Goal: Information Seeking & Learning: Learn about a topic

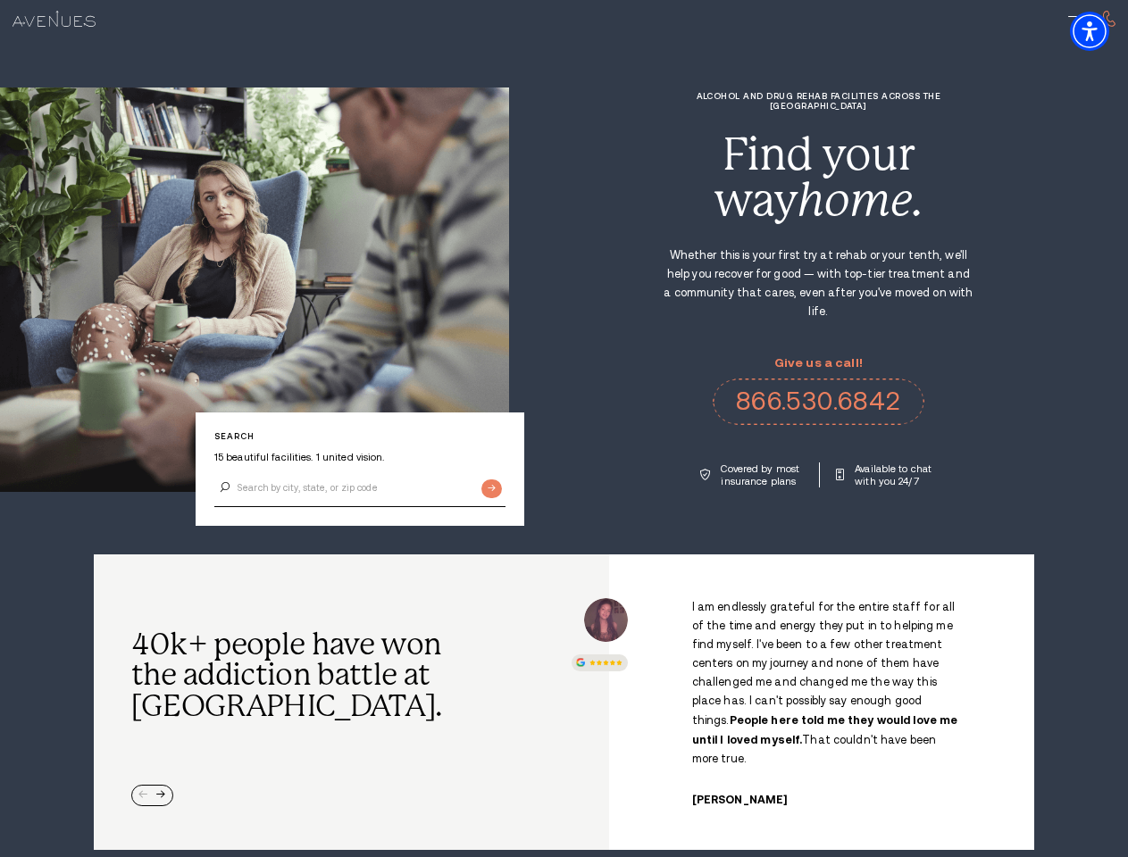
click at [563, 429] on div "Alcohol and Drug Rehab Facilities across the [GEOGRAPHIC_DATA] Find your way ho…" at bounding box center [818, 289] width 619 height 396
click at [1105, 31] on img "Accessibility Menu" at bounding box center [1089, 31] width 39 height 39
